Goal: Information Seeking & Learning: Learn about a topic

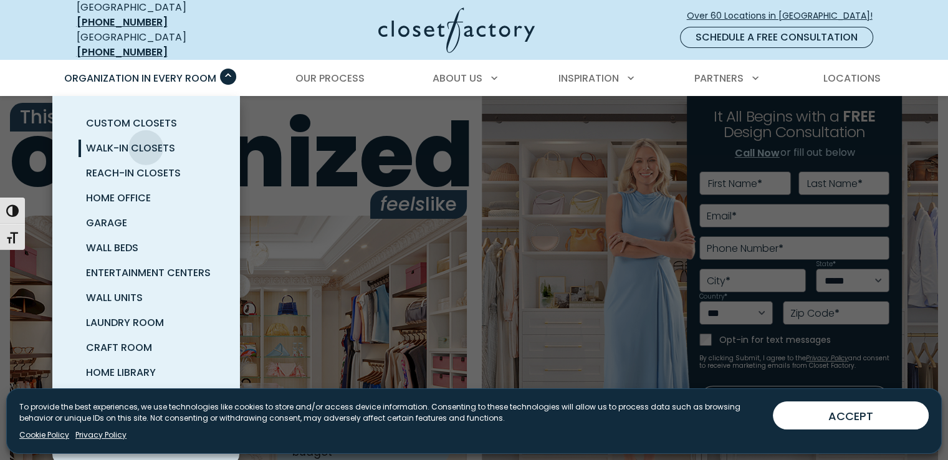
click at [146, 141] on span "Walk-In Closets" at bounding box center [130, 148] width 89 height 14
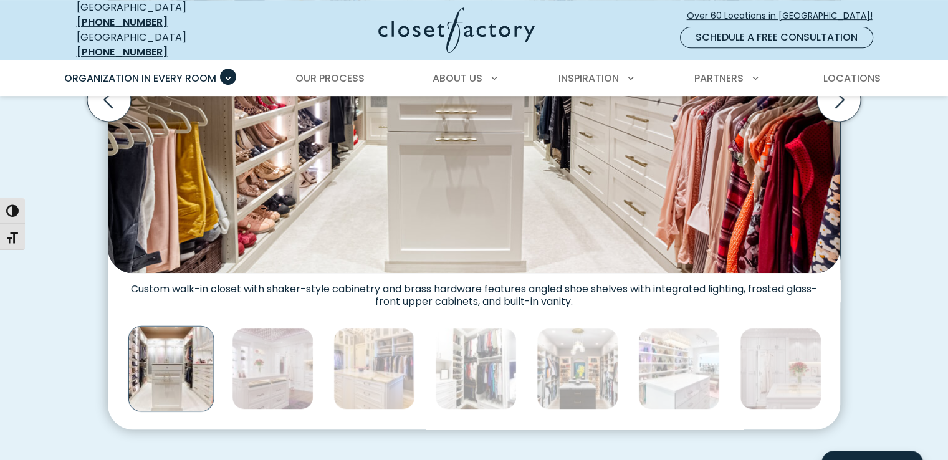
scroll to position [623, 0]
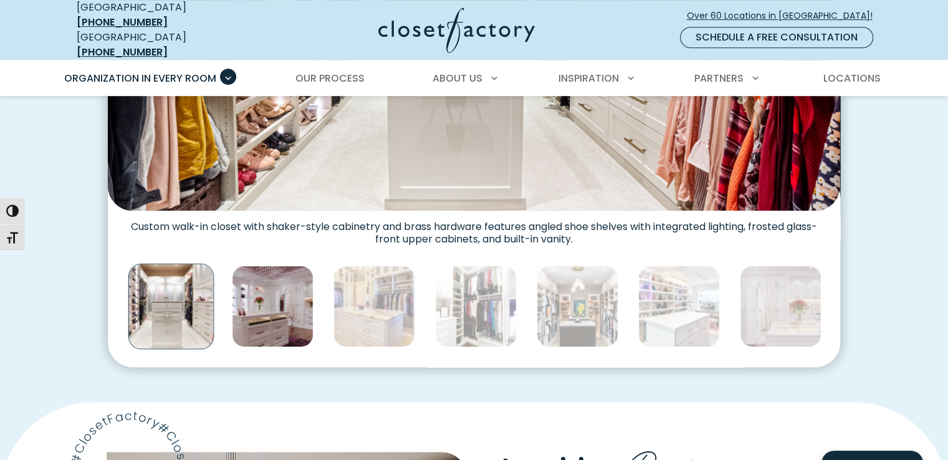
click at [267, 297] on img "Thumbnail Gallery" at bounding box center [273, 306] width 82 height 82
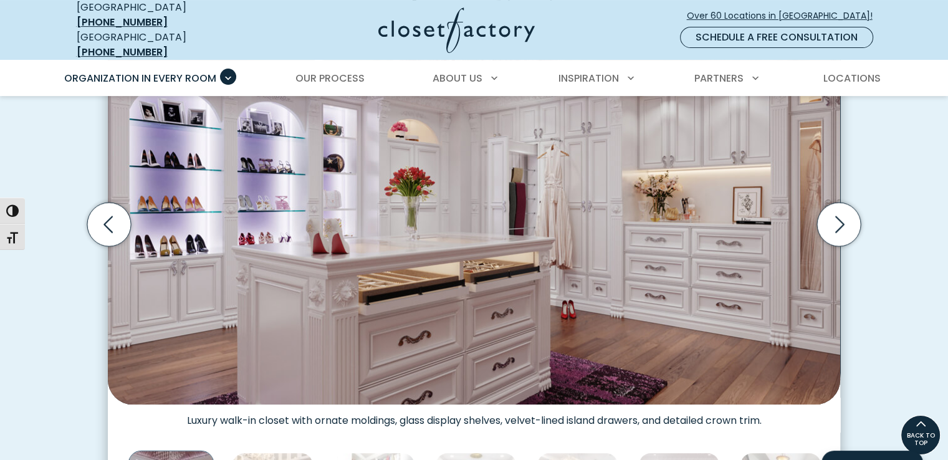
scroll to position [436, 0]
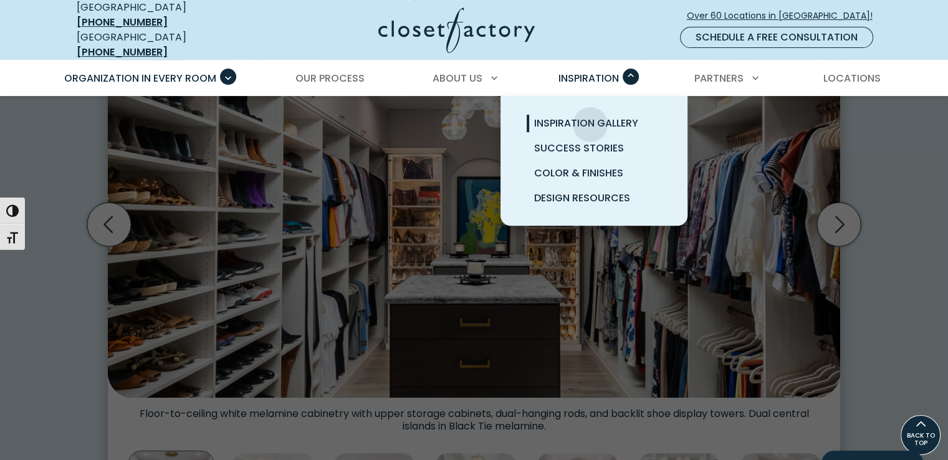
click at [590, 116] on span "Inspiration Gallery" at bounding box center [586, 123] width 104 height 14
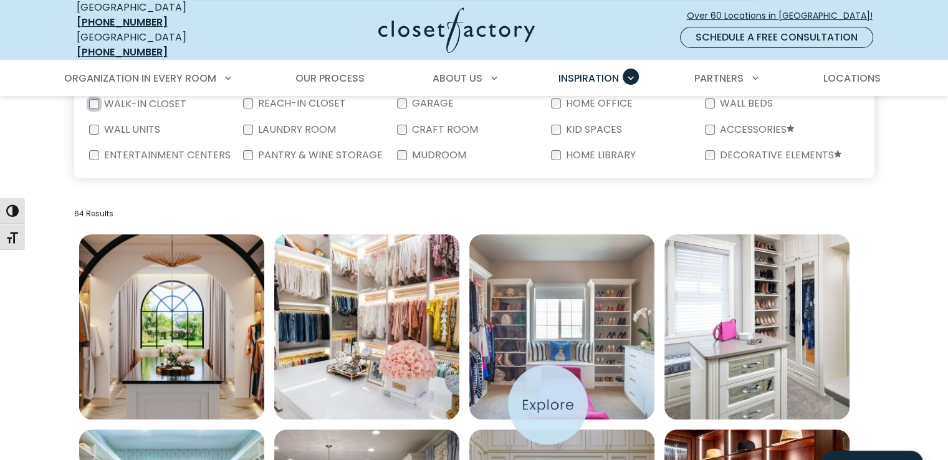
scroll to position [249, 0]
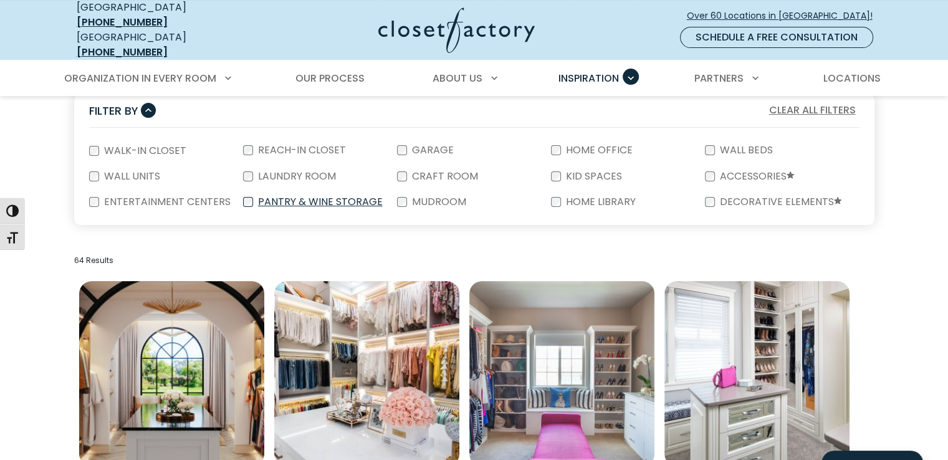
click at [321, 197] on label "Pantry & Wine Storage" at bounding box center [319, 202] width 132 height 10
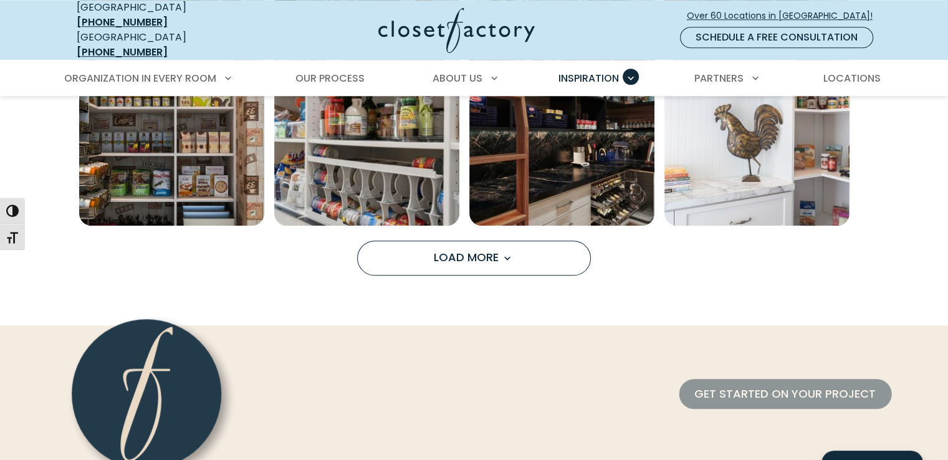
scroll to position [1121, 0]
